Goal: Share content

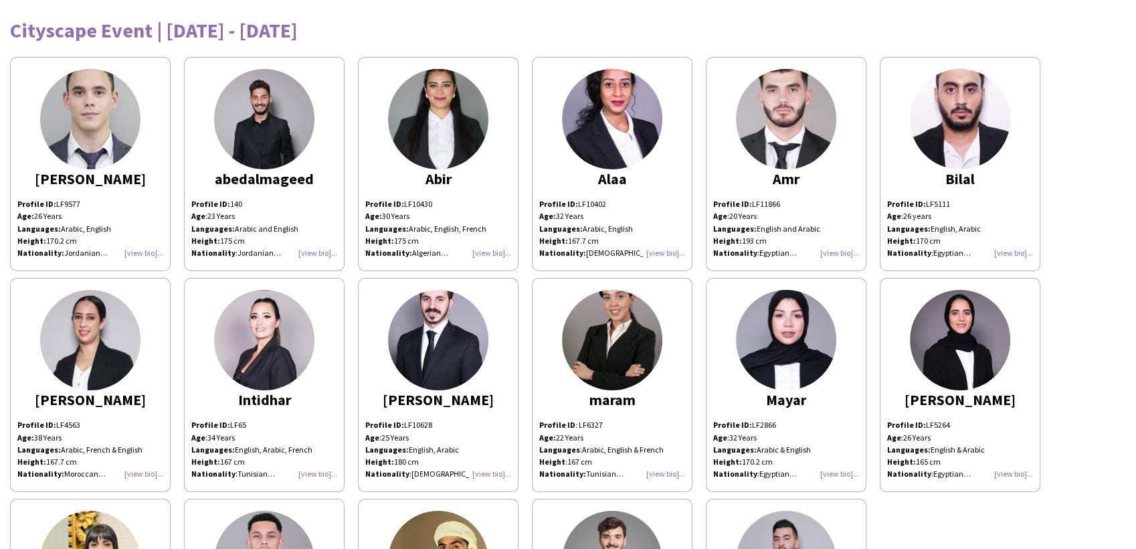
drag, startPoint x: 380, startPoint y: 31, endPoint x: 5, endPoint y: 33, distance: 375.3
click at [5, 33] on div "Cityscape Event | October 12th - 14th 2025 Abdulrahman Profile ID: LF9577 Age: …" at bounding box center [568, 361] width 1136 height 723
copy div "Cityscape Event | October 12th - 14th 2025"
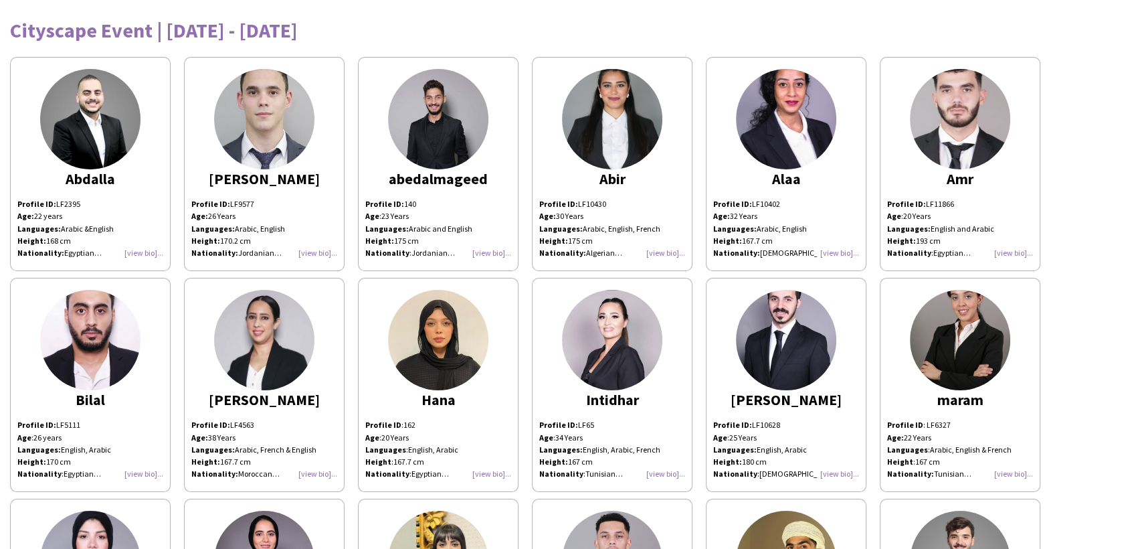
scroll to position [444, 0]
